Goal: Information Seeking & Learning: Check status

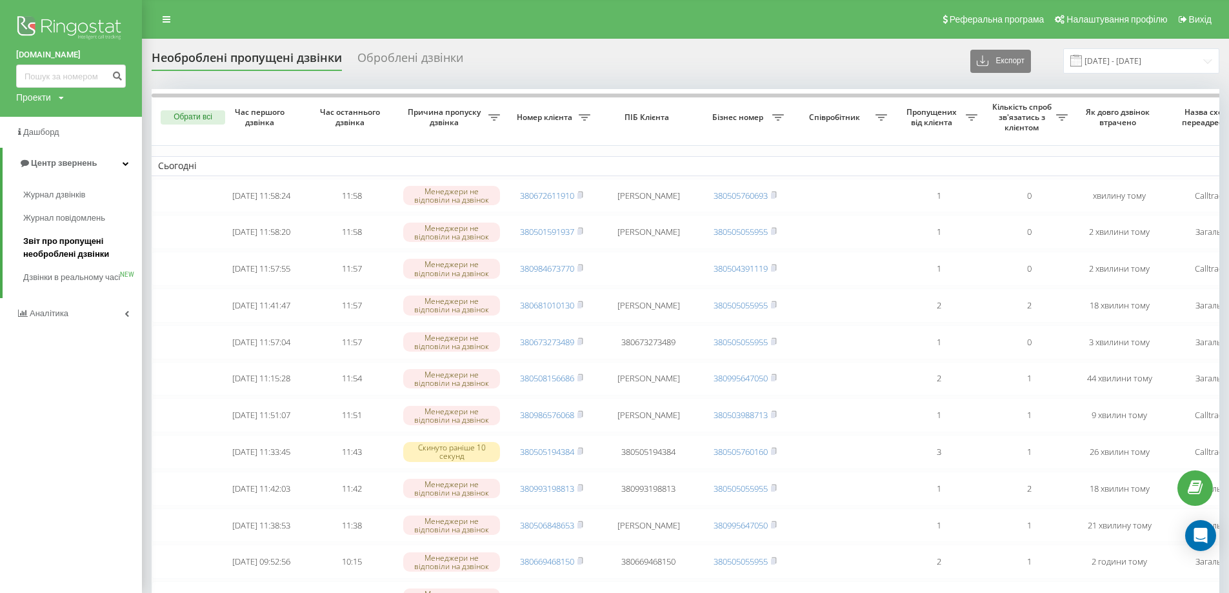
click at [71, 254] on span "Звіт про пропущені необроблені дзвінки" at bounding box center [79, 248] width 112 height 26
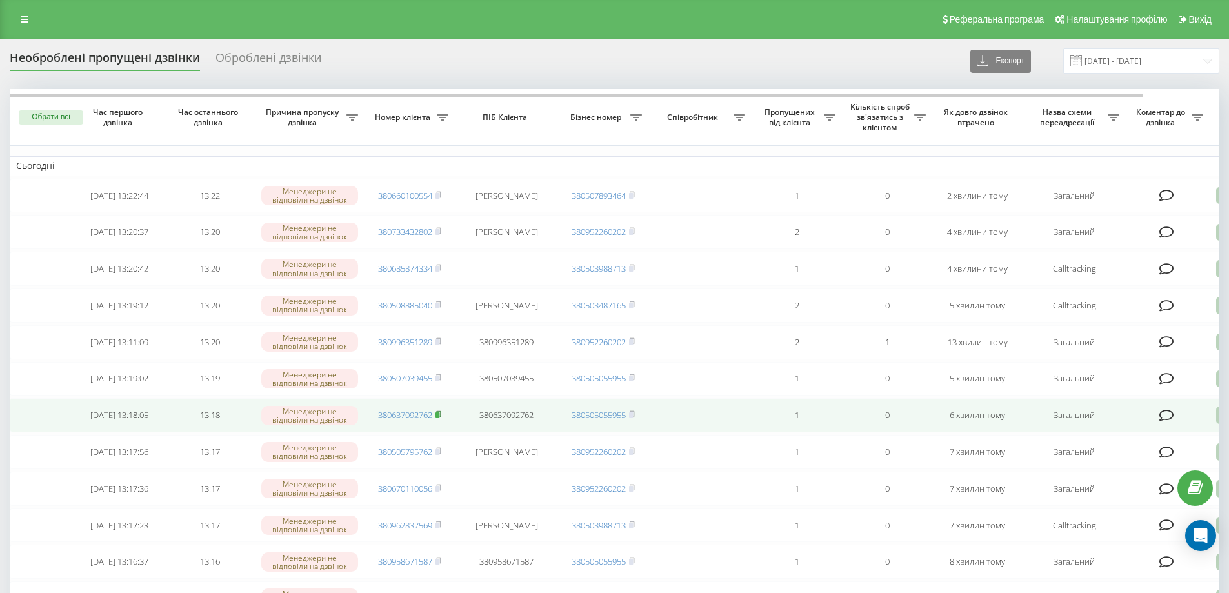
click at [441, 418] on icon at bounding box center [439, 414] width 6 height 8
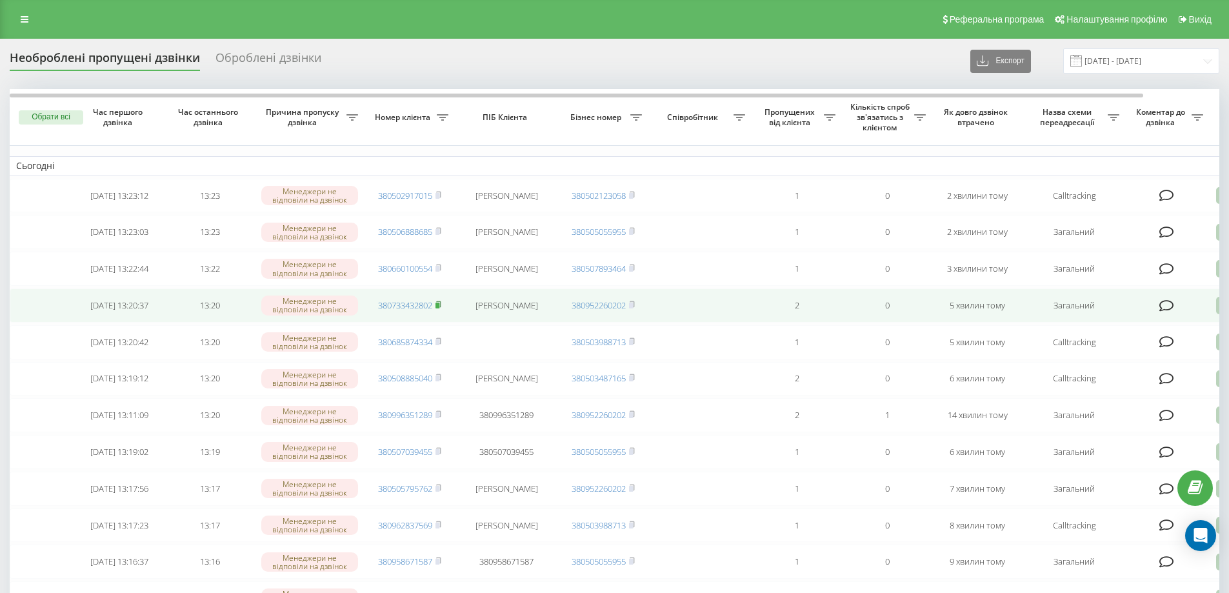
click at [439, 308] on rect at bounding box center [438, 306] width 4 height 6
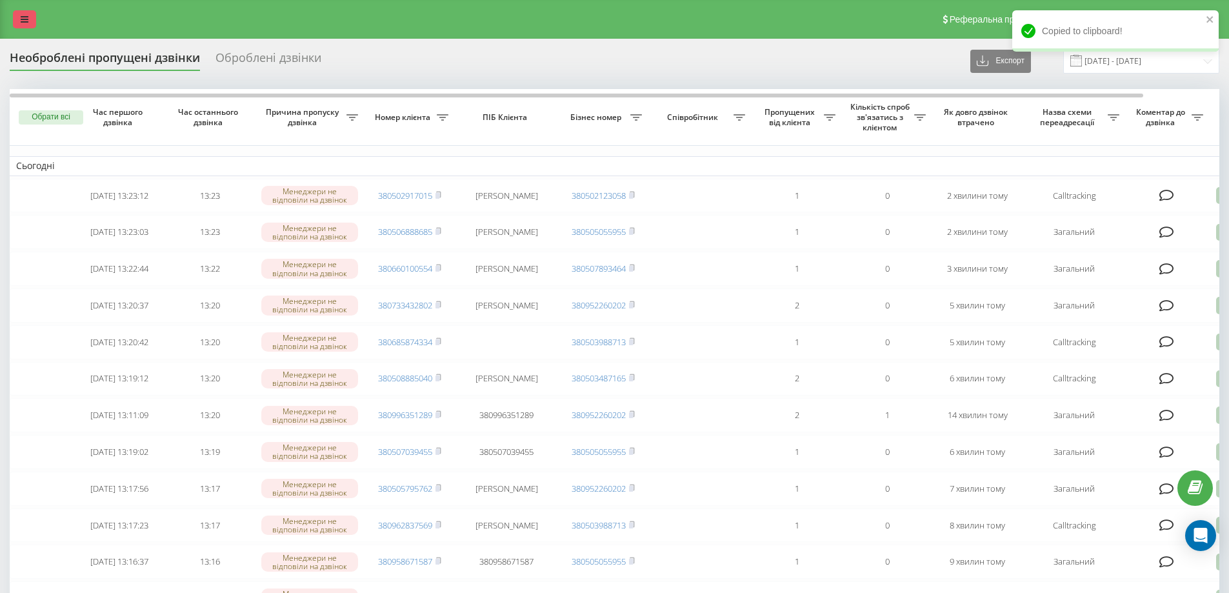
click at [19, 16] on link at bounding box center [24, 19] width 23 height 18
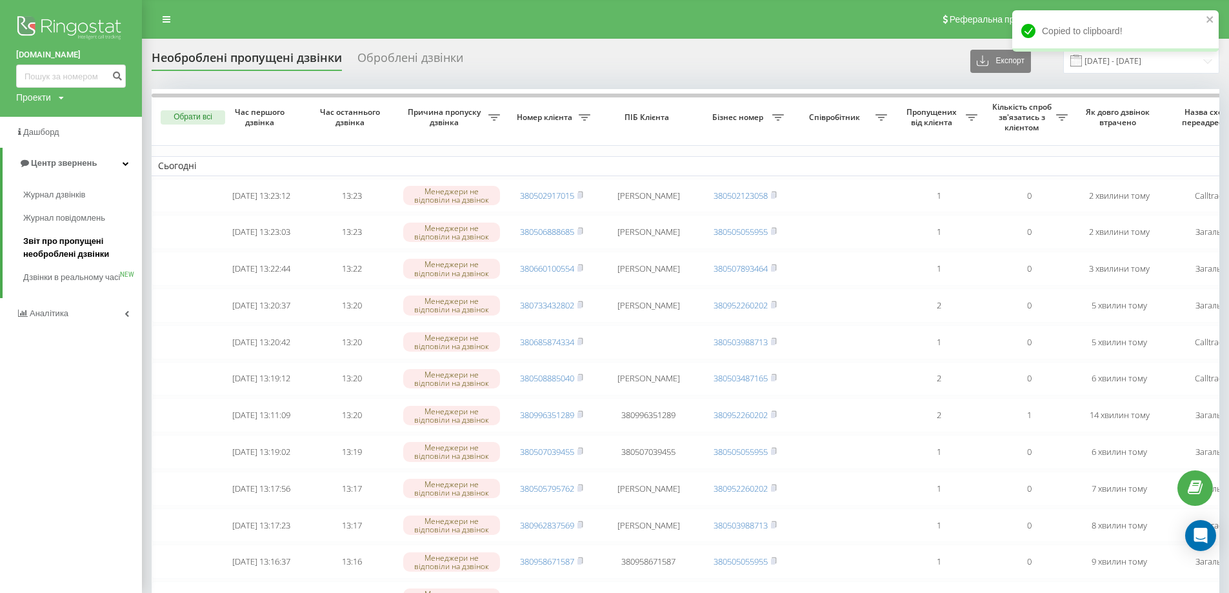
click at [94, 257] on span "Звіт про пропущені необроблені дзвінки" at bounding box center [79, 248] width 112 height 26
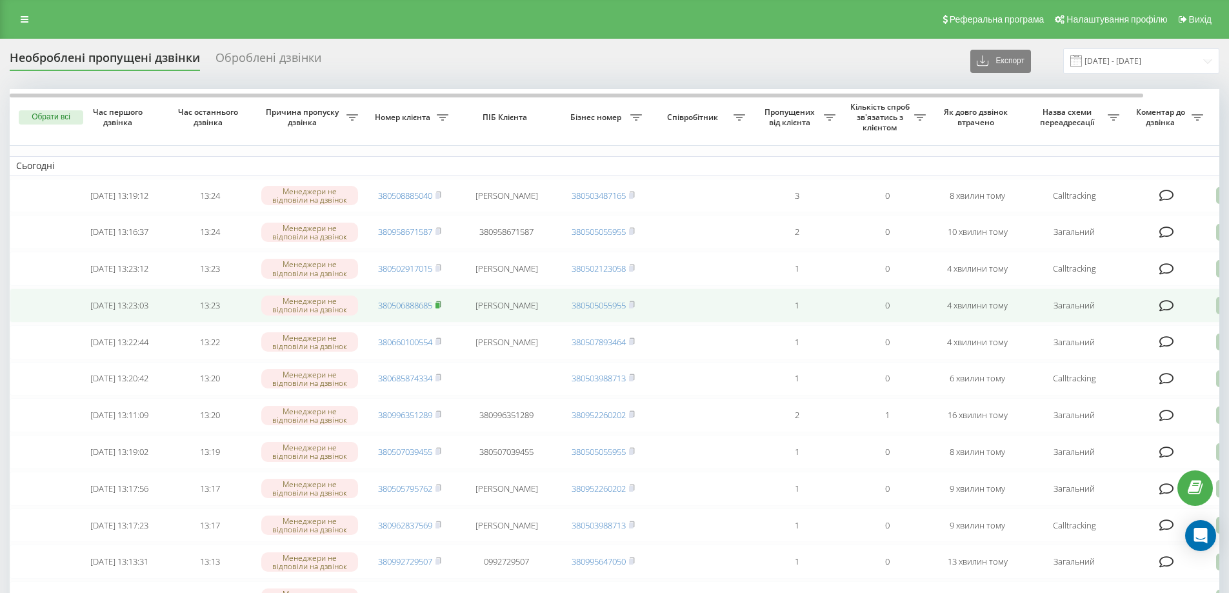
click at [439, 308] on rect at bounding box center [438, 306] width 4 height 6
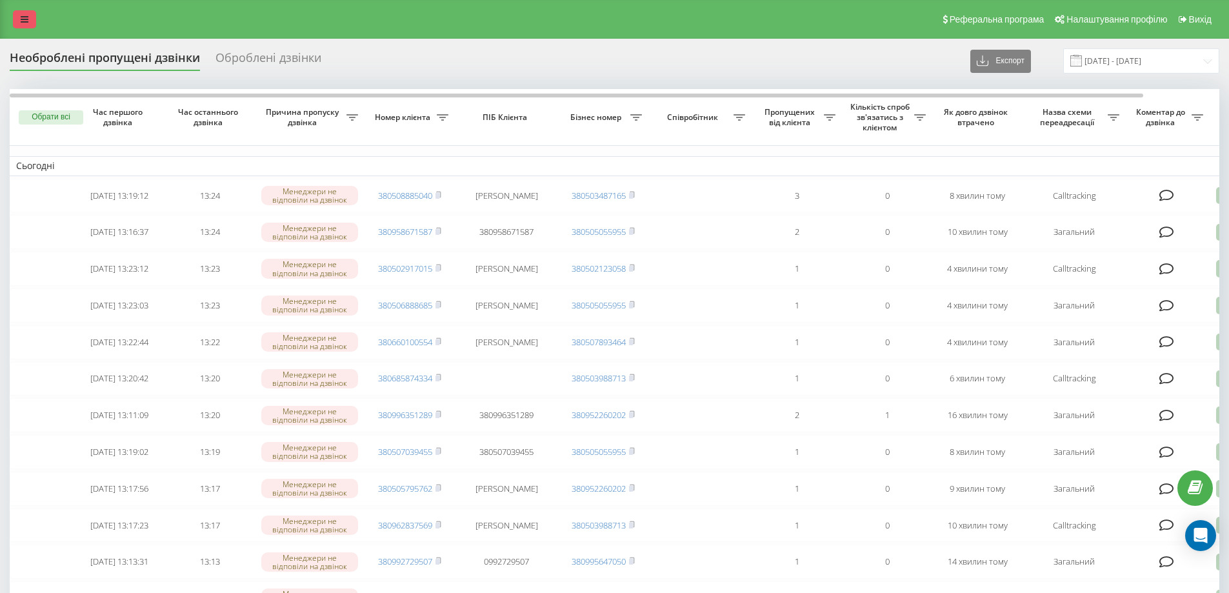
click at [30, 20] on link at bounding box center [24, 19] width 23 height 18
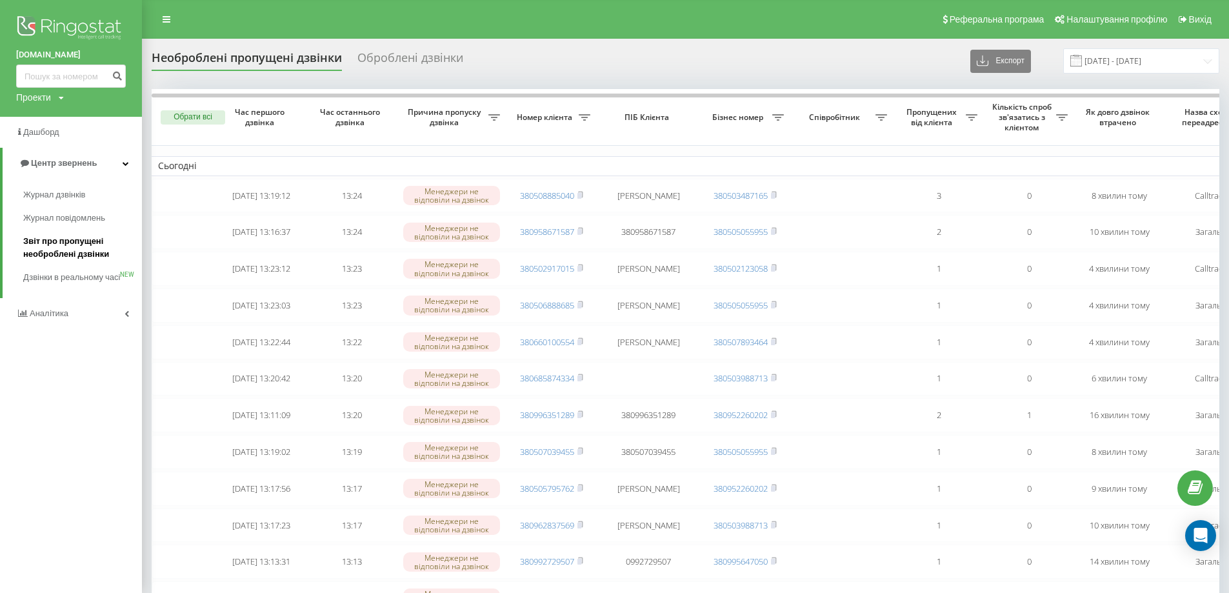
drag, startPoint x: 63, startPoint y: 247, endPoint x: 85, endPoint y: 255, distance: 24.1
click at [63, 247] on span "Звіт про пропущені необроблені дзвінки" at bounding box center [79, 248] width 112 height 26
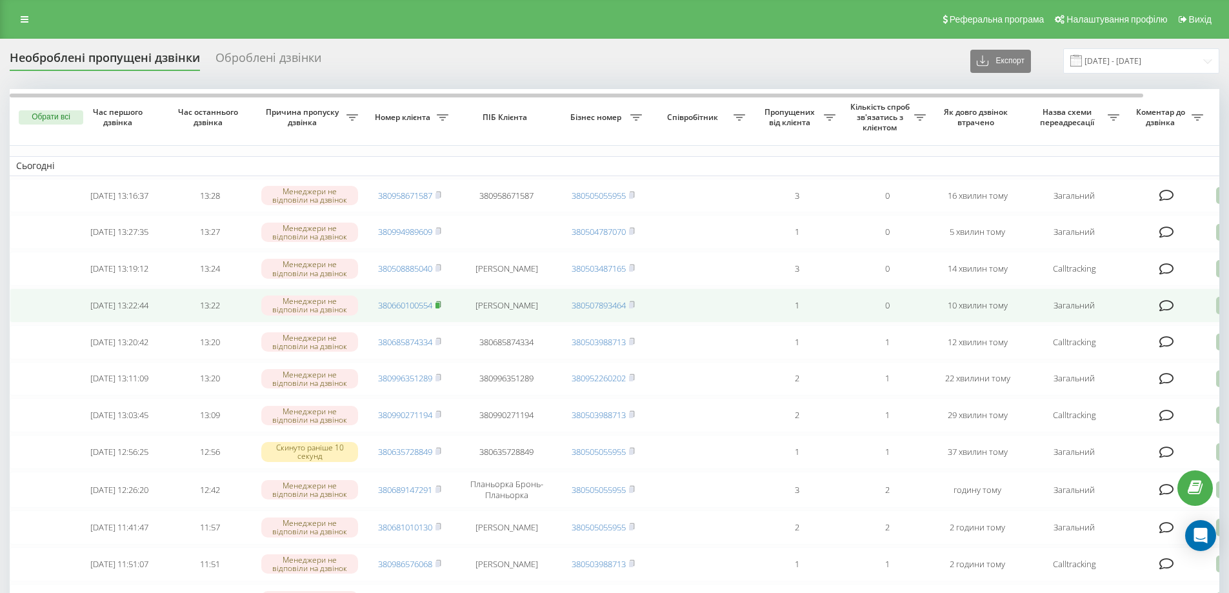
click at [439, 308] on rect at bounding box center [438, 306] width 4 height 6
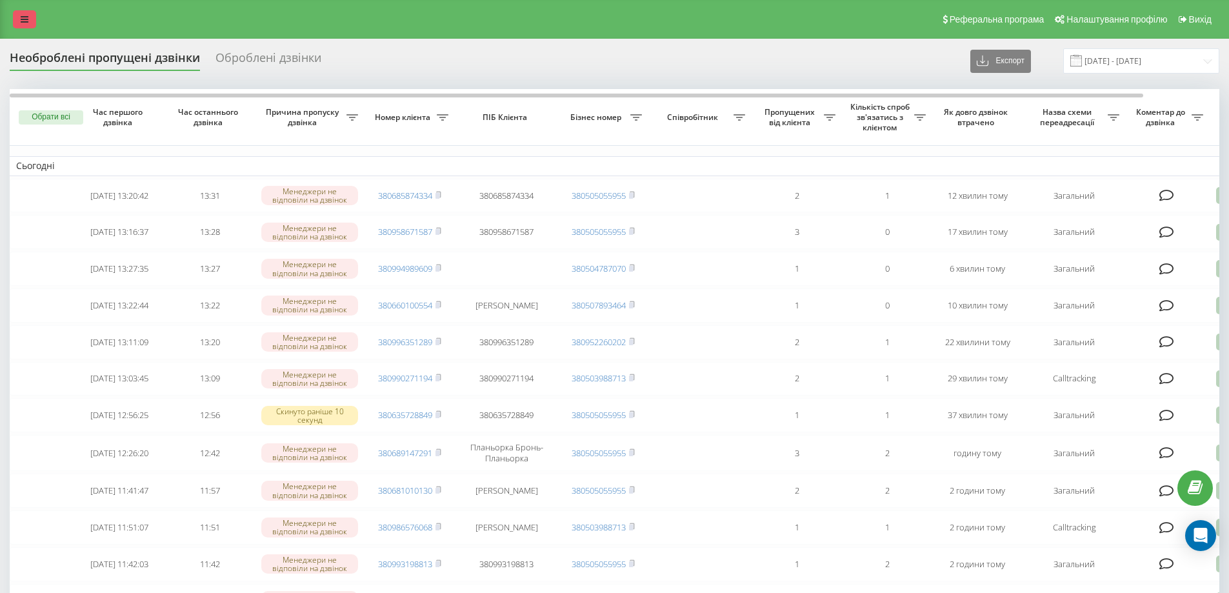
click at [25, 14] on link at bounding box center [24, 19] width 23 height 18
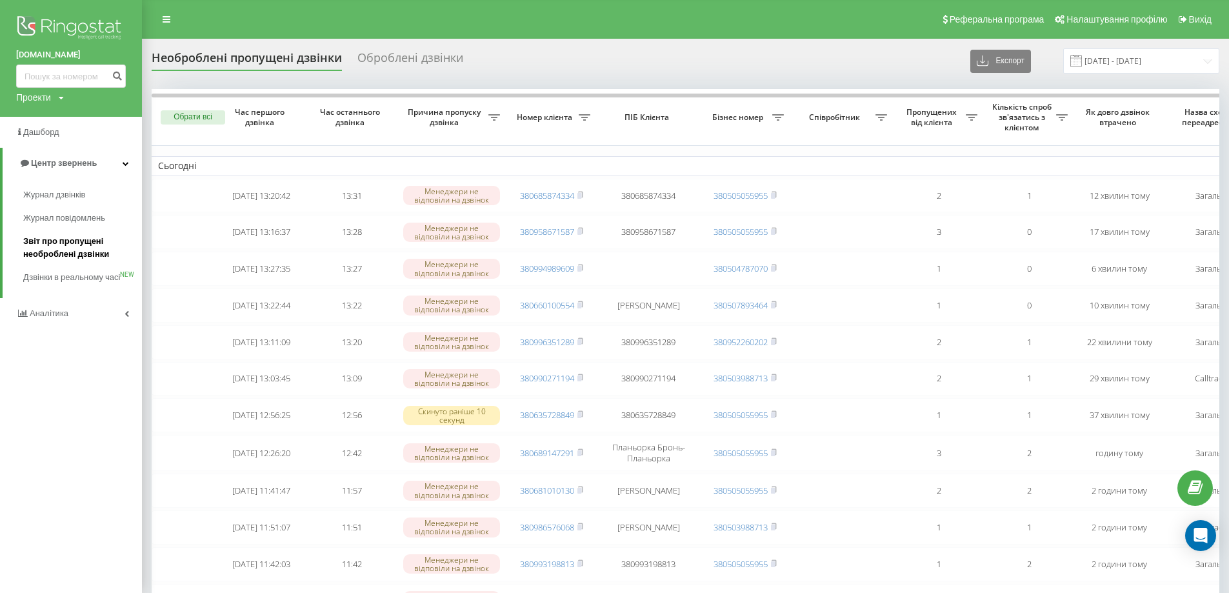
click at [69, 245] on span "Звіт про пропущені необроблені дзвінки" at bounding box center [79, 248] width 112 height 26
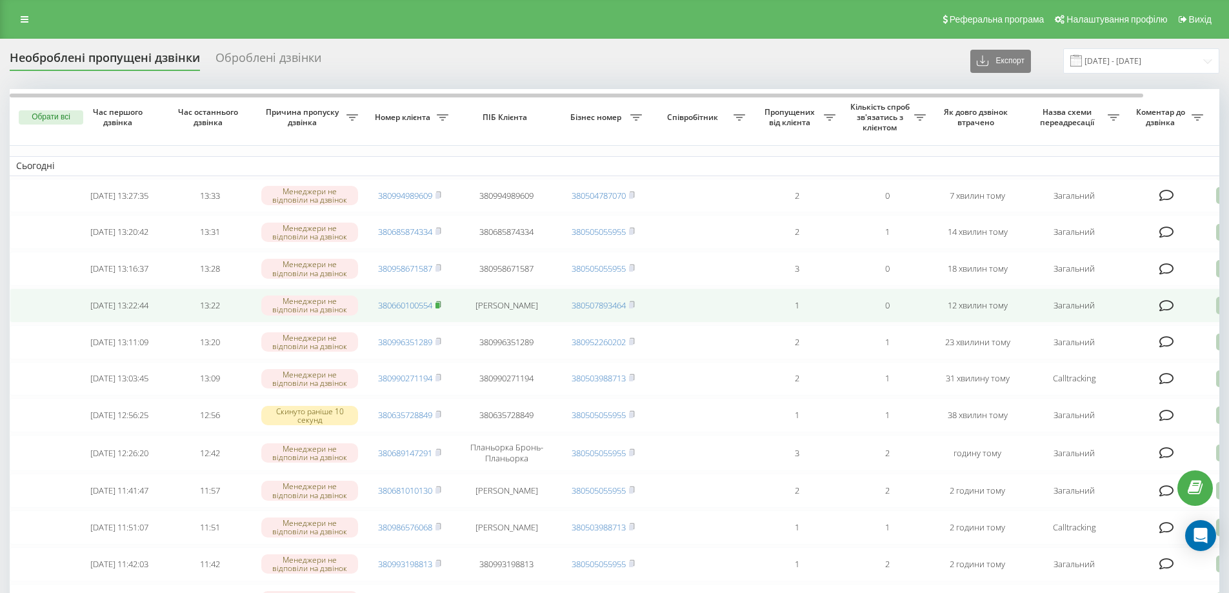
click at [439, 308] on rect at bounding box center [438, 306] width 4 height 6
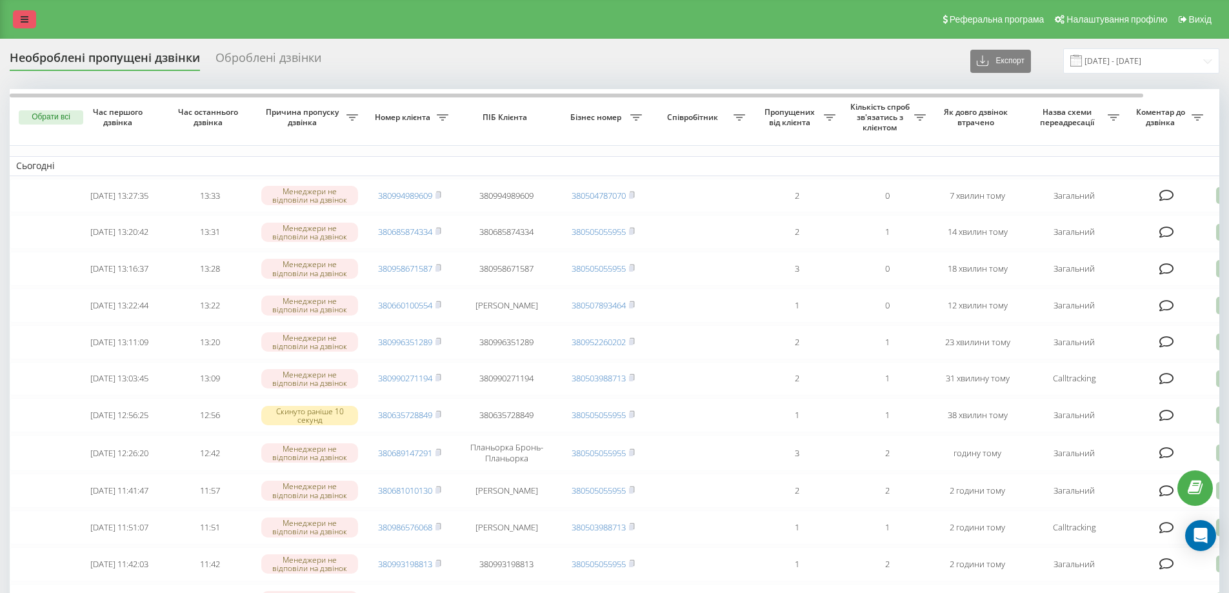
click at [32, 15] on link at bounding box center [24, 19] width 23 height 18
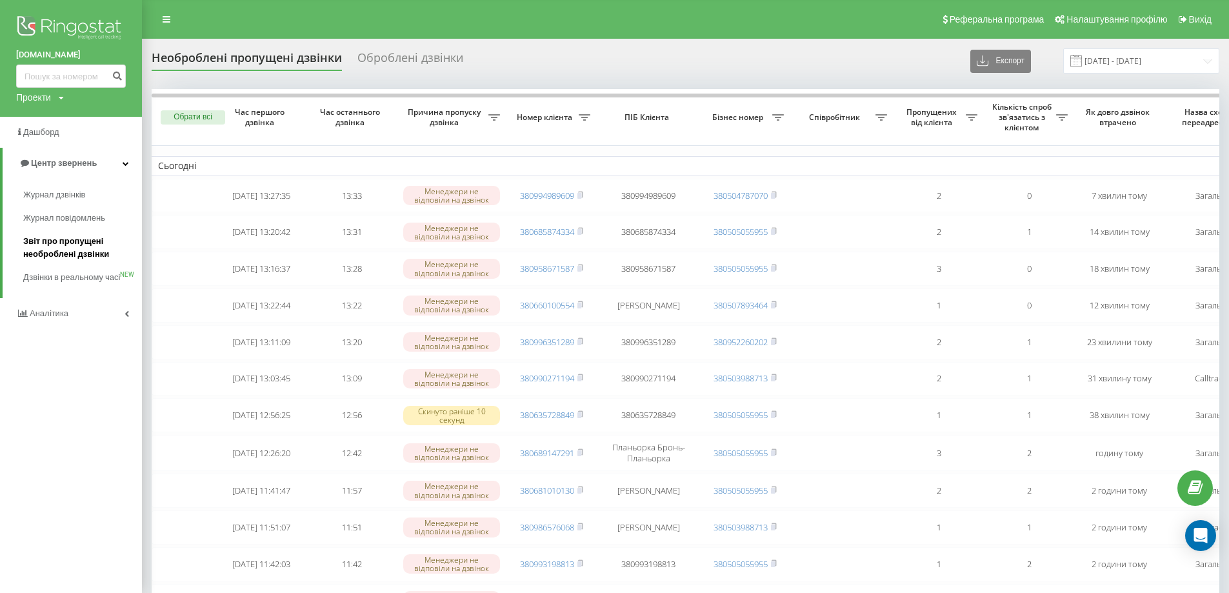
click at [81, 245] on span "Звіт про пропущені необроблені дзвінки" at bounding box center [79, 248] width 112 height 26
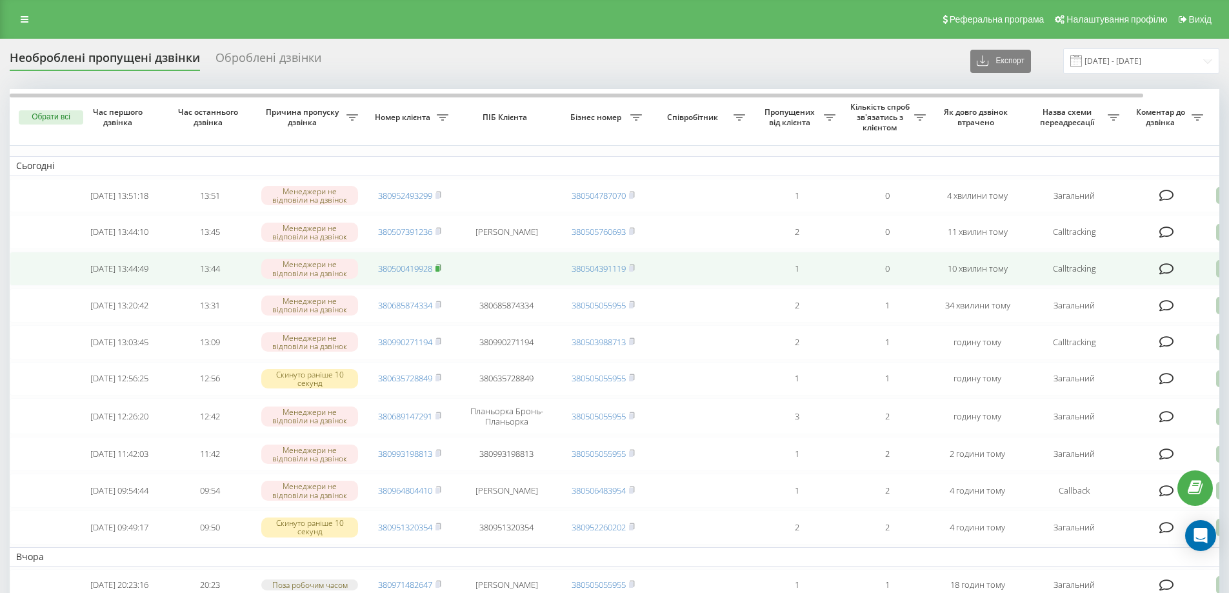
click at [439, 272] on rect at bounding box center [438, 269] width 4 height 6
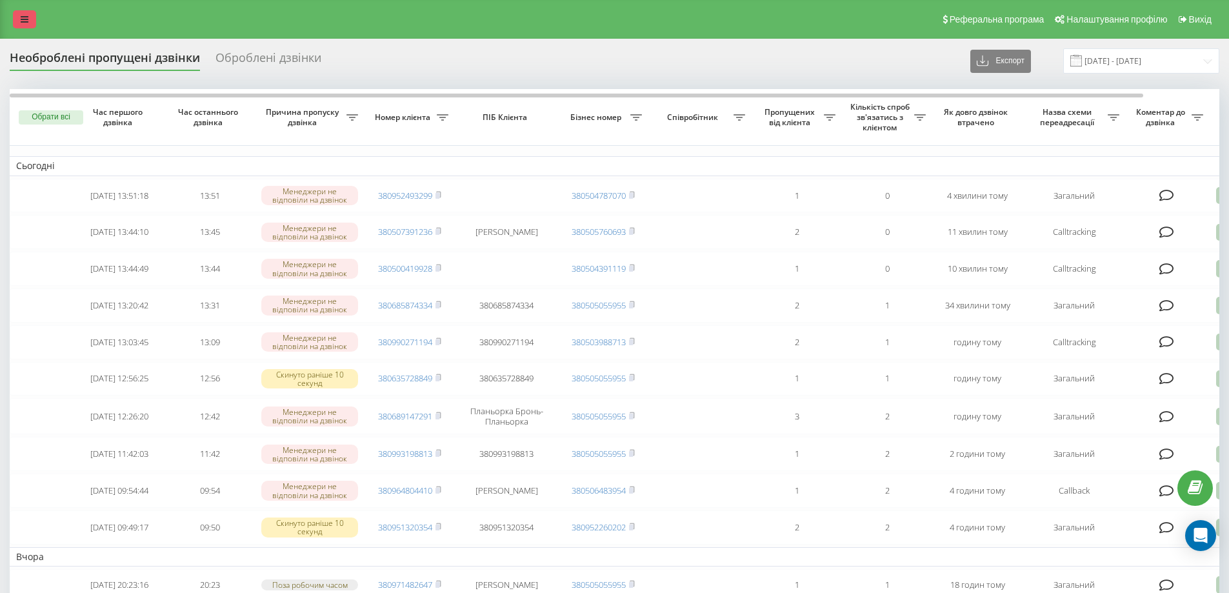
click at [30, 14] on link at bounding box center [24, 19] width 23 height 18
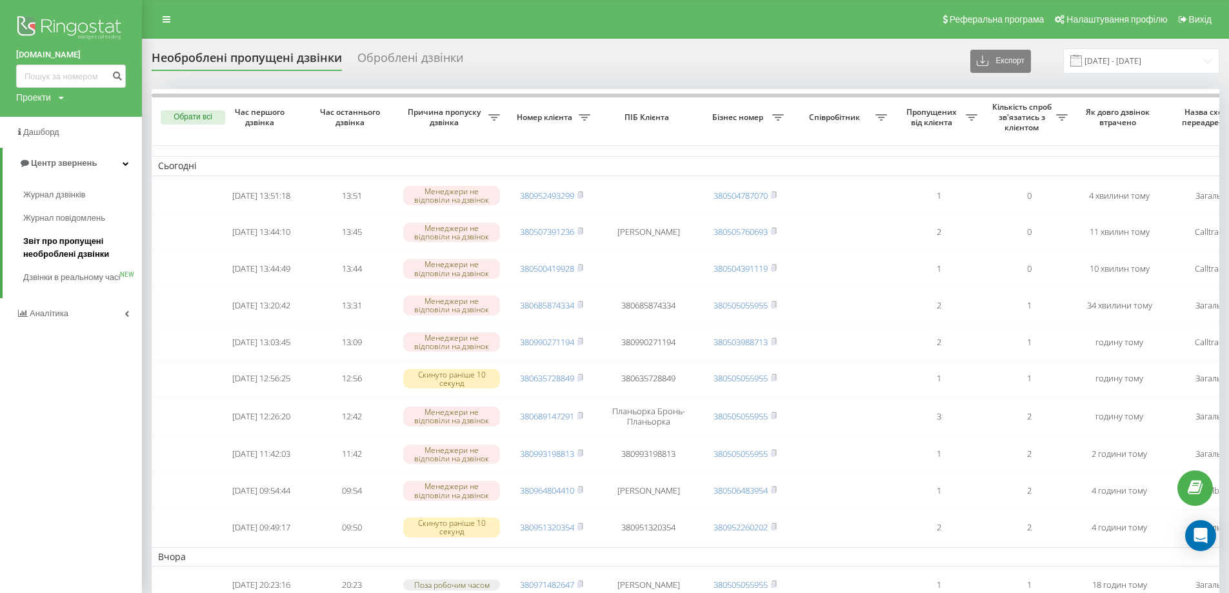
click at [34, 252] on span "Звіт про пропущені необроблені дзвінки" at bounding box center [79, 248] width 112 height 26
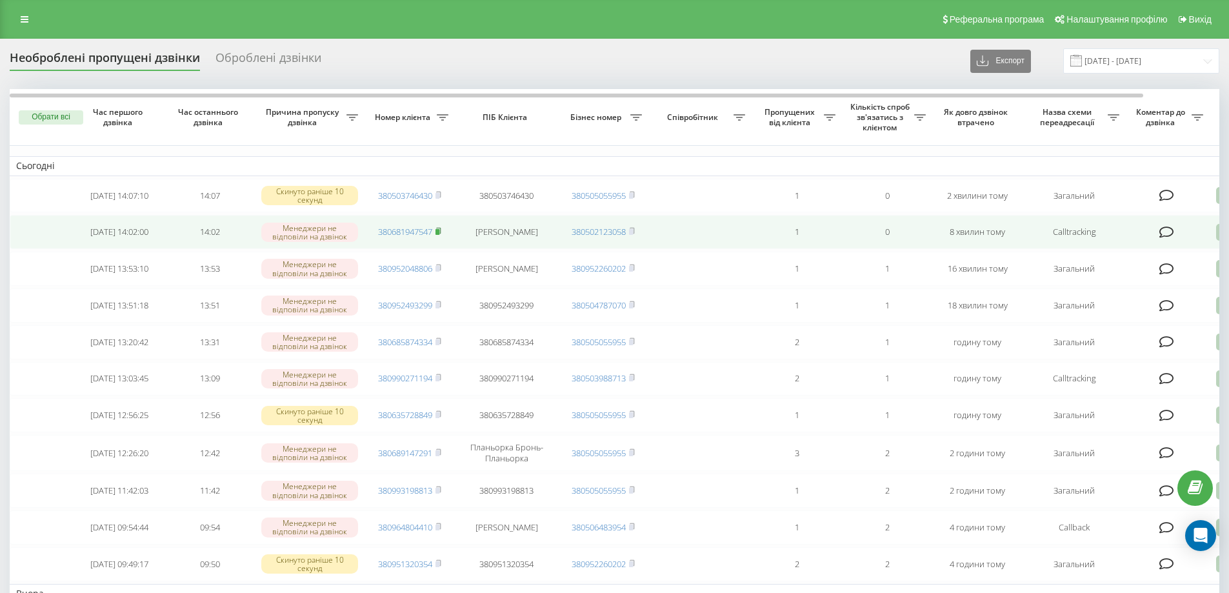
click at [441, 231] on icon at bounding box center [439, 231] width 6 height 8
click at [439, 234] on rect at bounding box center [438, 232] width 4 height 6
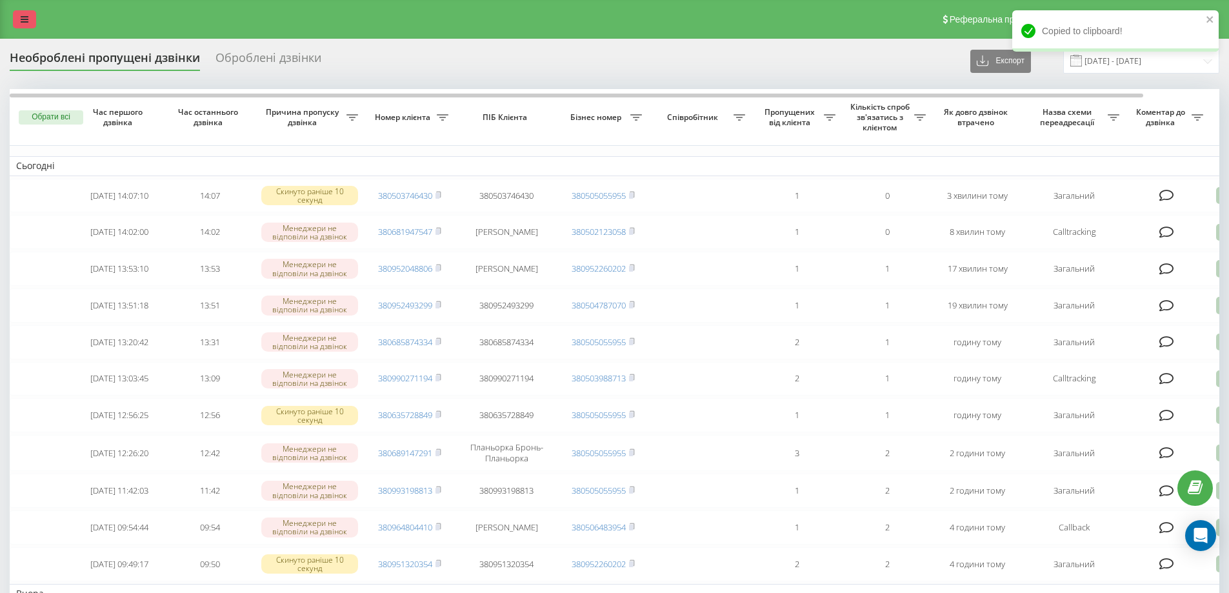
click at [23, 23] on icon at bounding box center [25, 19] width 8 height 9
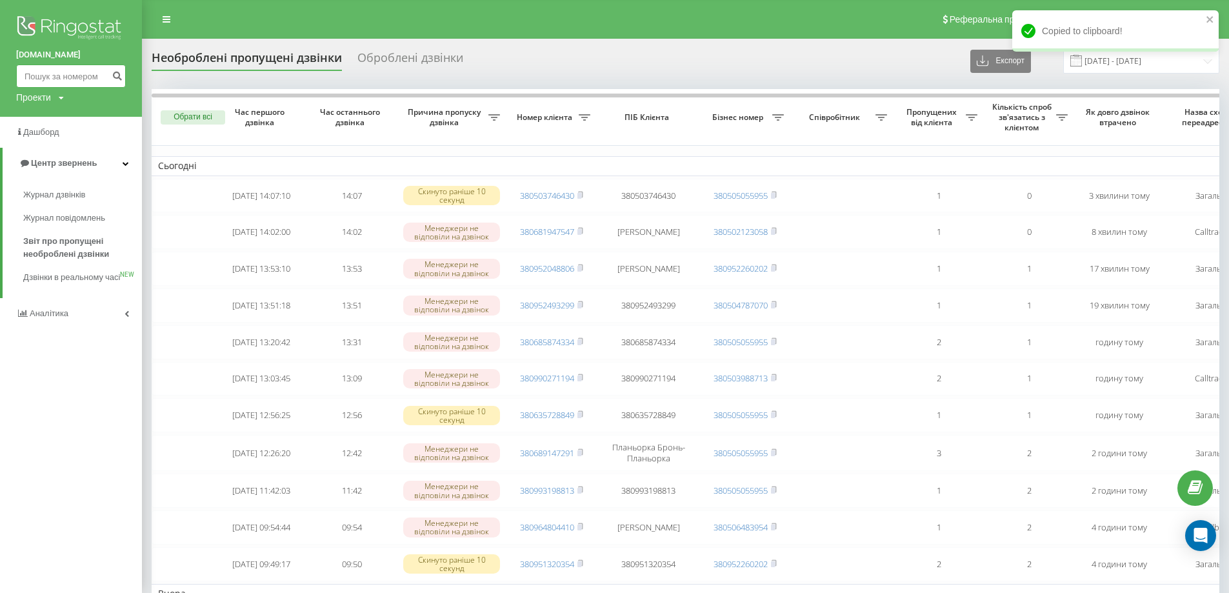
click at [38, 70] on input at bounding box center [71, 76] width 110 height 23
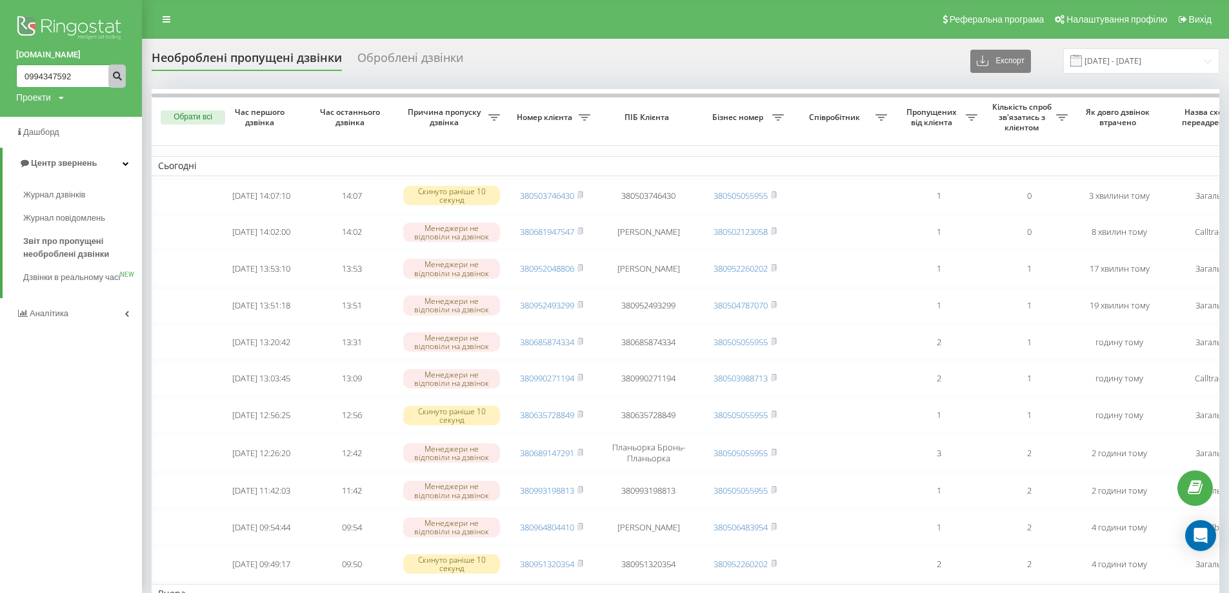
type input "0994347592"
click at [113, 77] on icon "submit" at bounding box center [117, 74] width 11 height 8
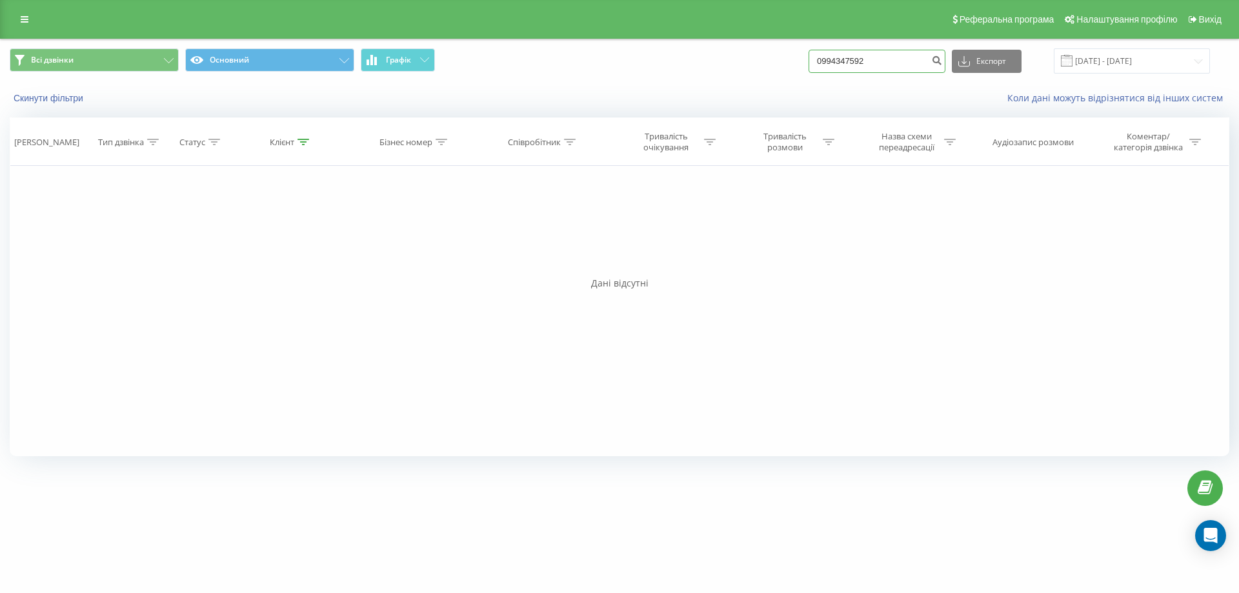
drag, startPoint x: 883, startPoint y: 59, endPoint x: 811, endPoint y: 65, distance: 71.9
click at [809, 65] on div "Всі дзвінки Основний Графік 0994347592 Експорт .csv .xls .xlsx 23.06.2025 - 23.…" at bounding box center [620, 60] width 1220 height 25
click at [885, 61] on input "0994347592" at bounding box center [877, 61] width 137 height 23
drag, startPoint x: 886, startPoint y: 61, endPoint x: 796, endPoint y: 74, distance: 90.6
click at [796, 74] on div "Основний Основний Графіка 0994347592 Експорт .csv .xls .xlsx 23.06.2025 - 23.09…" at bounding box center [620, 60] width 1220 height 25
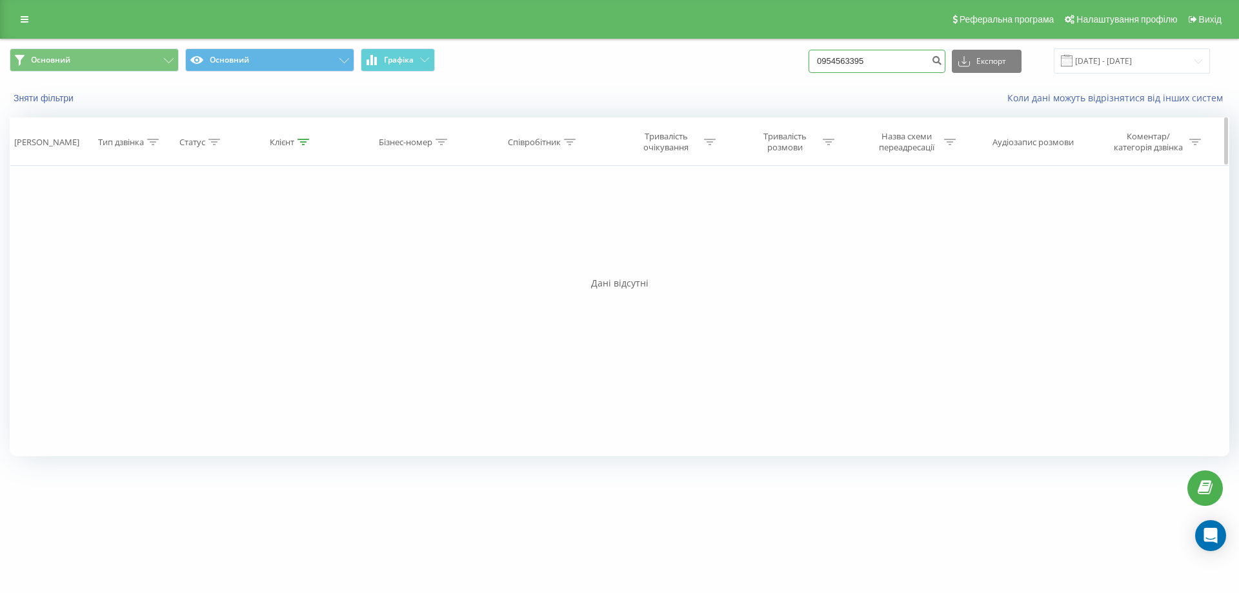
type input "0954563395"
